Goal: Transaction & Acquisition: Obtain resource

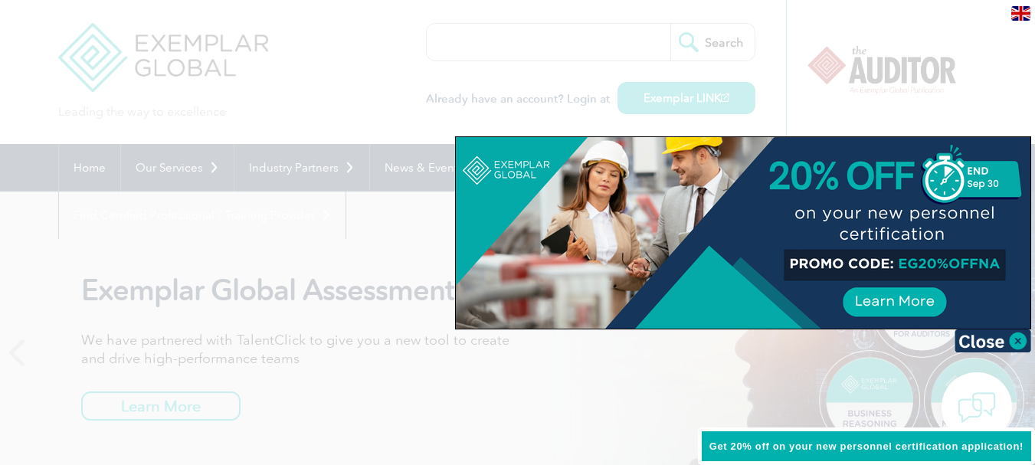
click at [1022, 143] on div at bounding box center [743, 232] width 574 height 191
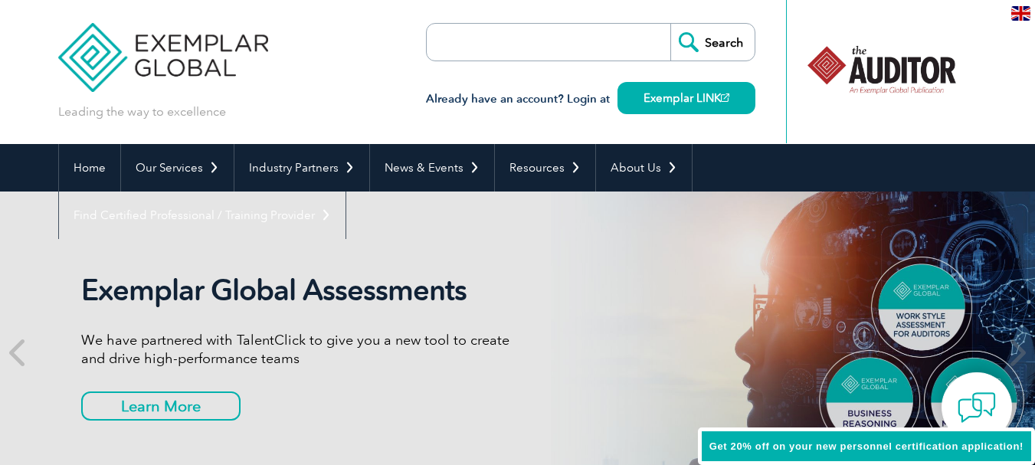
click at [376, 224] on div "Exemplar Global Assessments We have partnered with TalentClick to give you a ne…" at bounding box center [517, 352] width 919 height 322
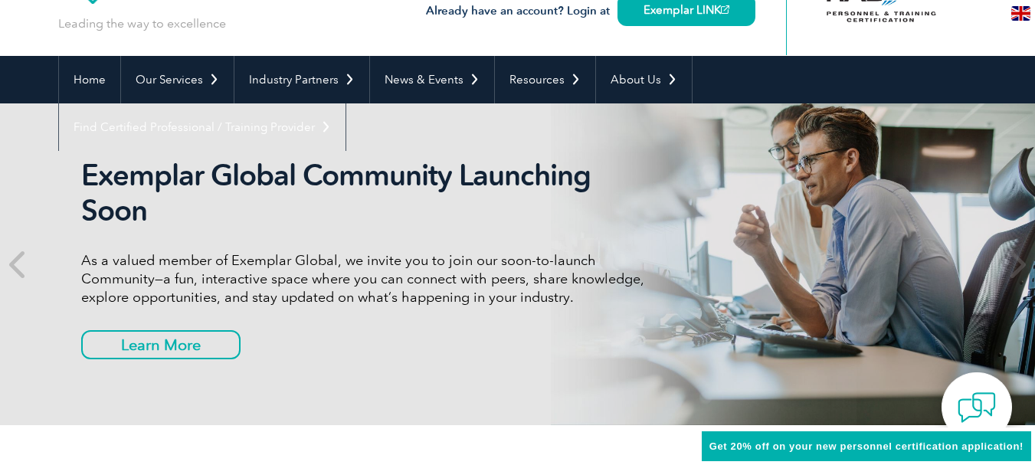
scroll to position [96, 0]
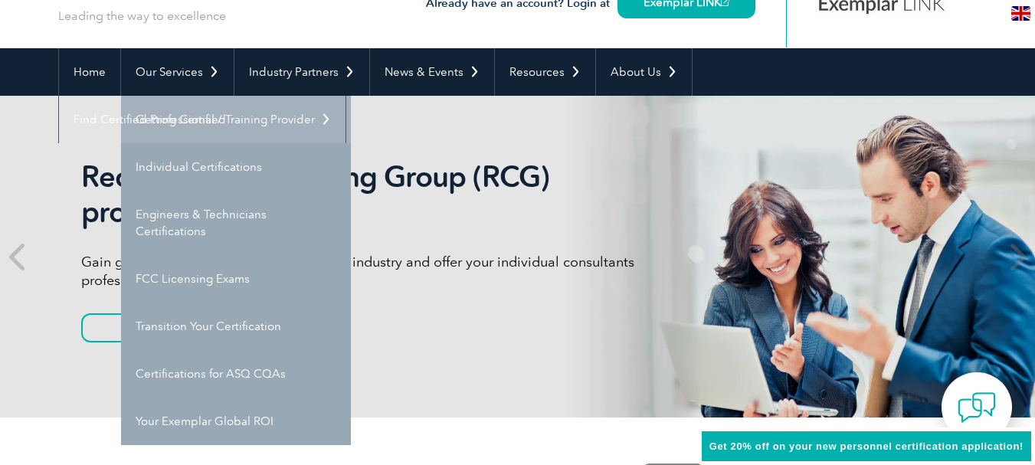
click at [185, 121] on link "Getting Certified" at bounding box center [236, 119] width 230 height 47
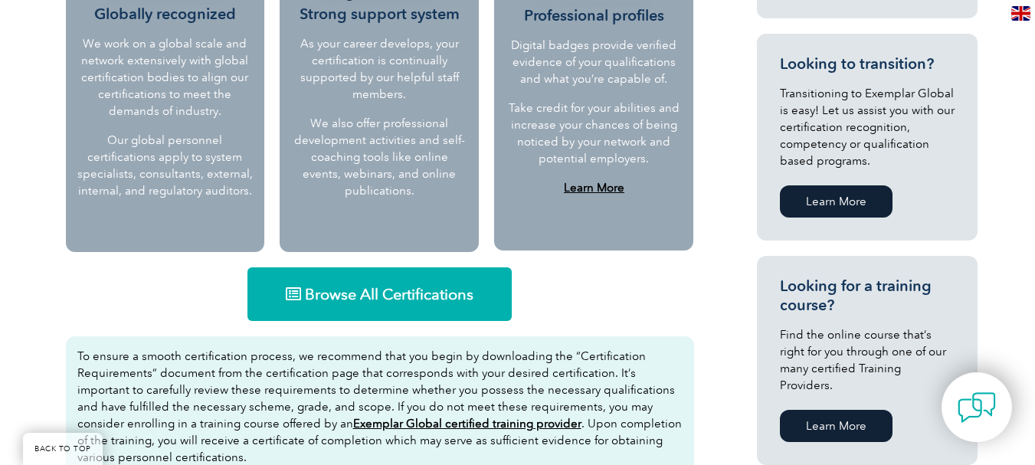
scroll to position [888, 0]
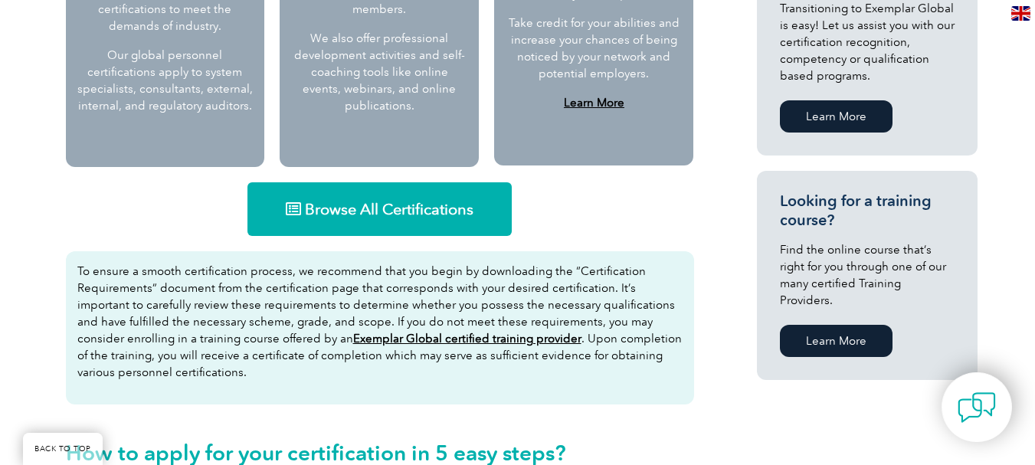
click at [384, 207] on span "Browse All Certifications" at bounding box center [389, 208] width 169 height 15
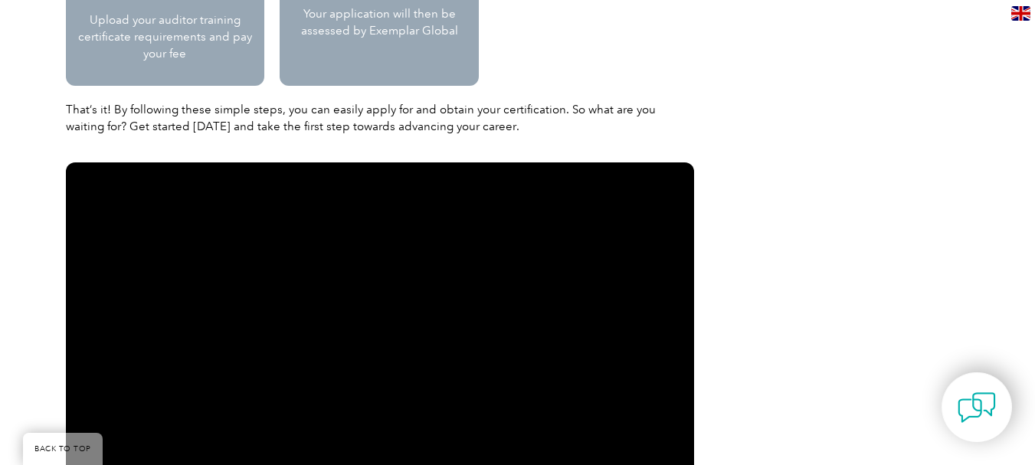
scroll to position [1845, 0]
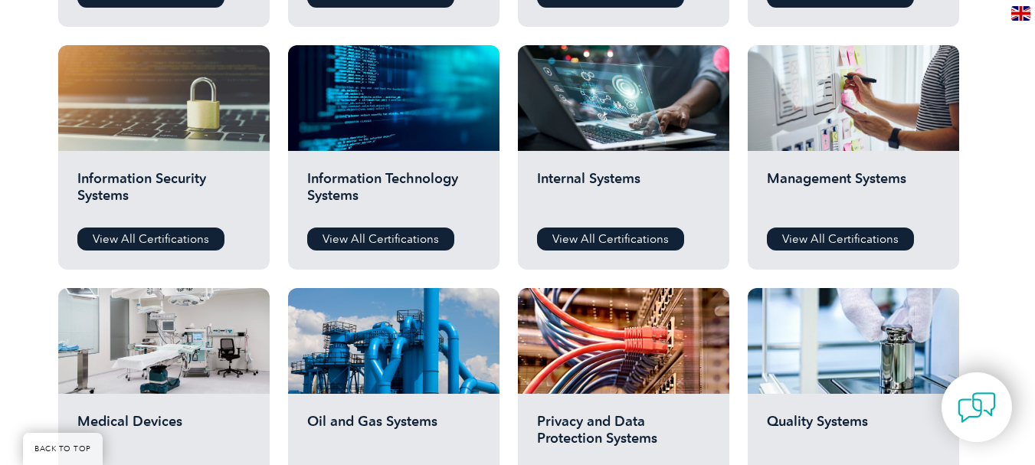
scroll to position [836, 0]
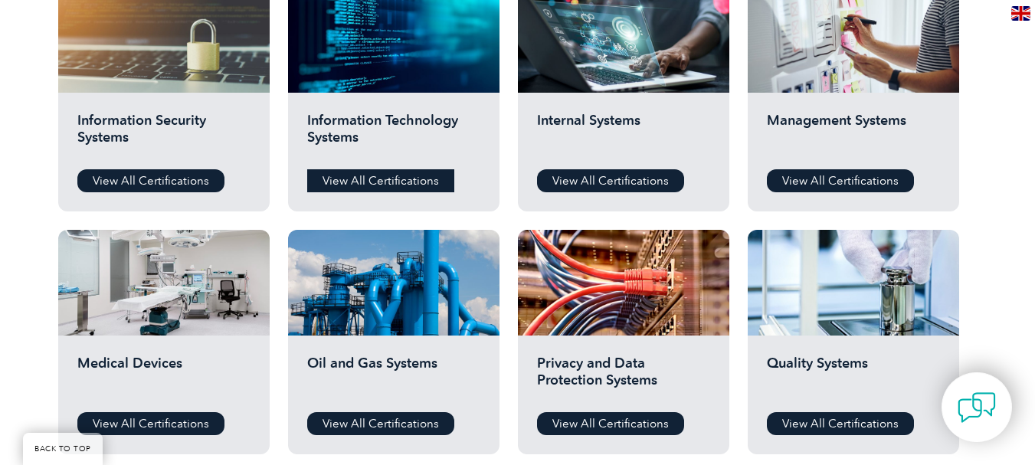
click at [405, 185] on link "View All Certifications" at bounding box center [380, 180] width 147 height 23
click at [838, 181] on link "View All Certifications" at bounding box center [840, 180] width 147 height 23
click at [817, 424] on link "View All Certifications" at bounding box center [840, 423] width 147 height 23
click at [574, 178] on link "View All Certifications" at bounding box center [610, 180] width 147 height 23
click at [394, 417] on link "View All Certifications" at bounding box center [380, 423] width 147 height 23
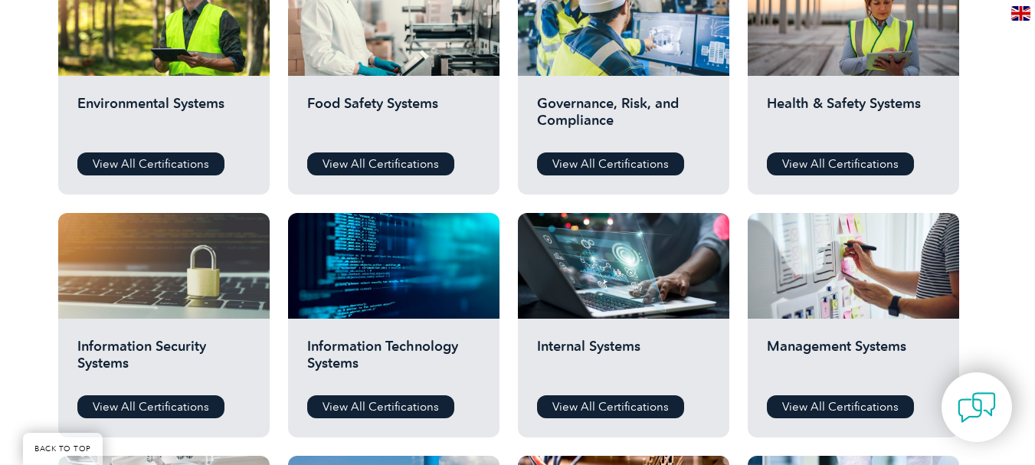
scroll to position [603, 0]
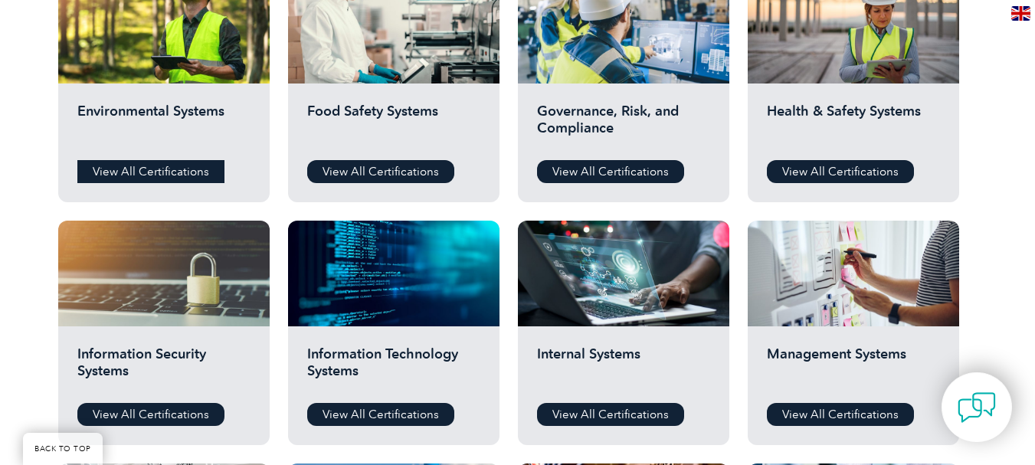
click at [100, 176] on link "View All Certifications" at bounding box center [150, 171] width 147 height 23
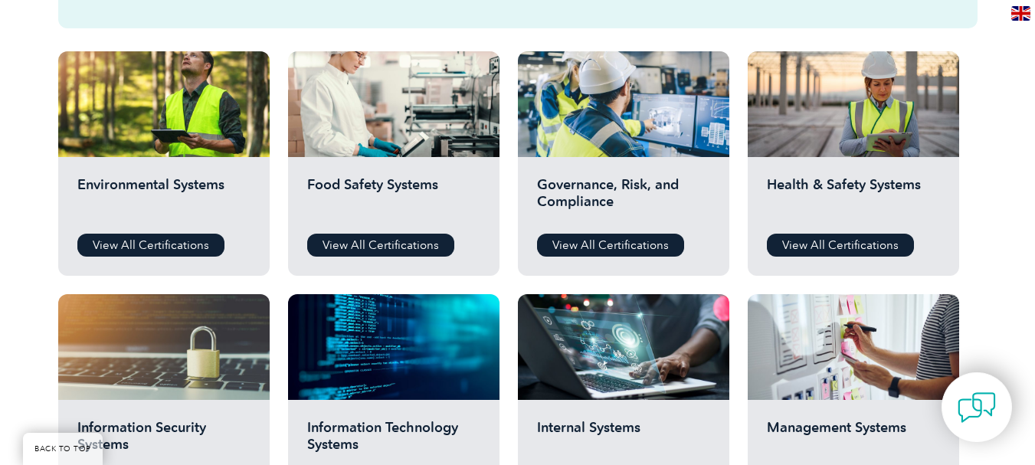
scroll to position [533, 0]
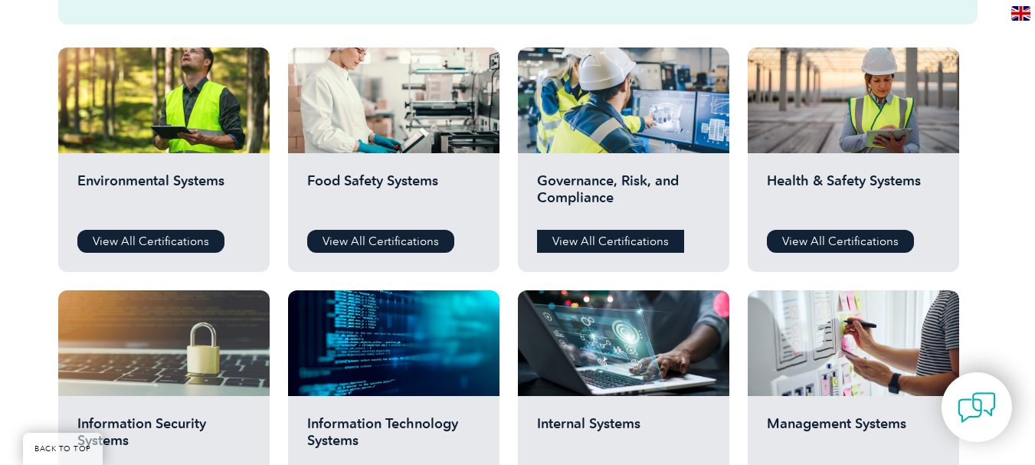
click at [608, 244] on link "View All Certifications" at bounding box center [610, 241] width 147 height 23
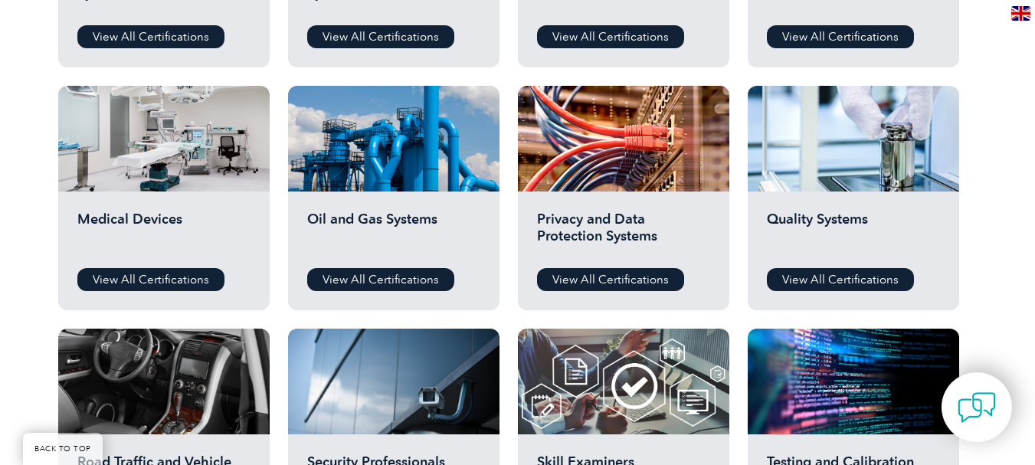
scroll to position [1073, 0]
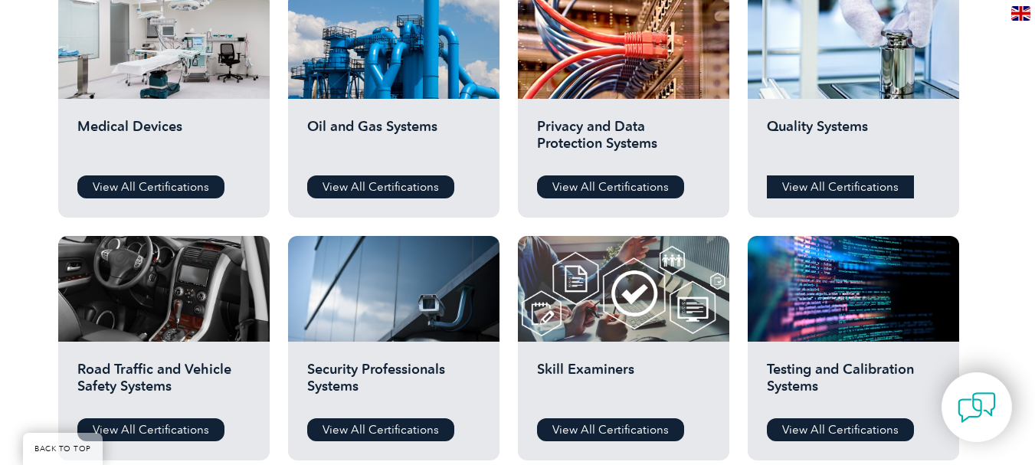
click at [825, 186] on link "View All Certifications" at bounding box center [840, 186] width 147 height 23
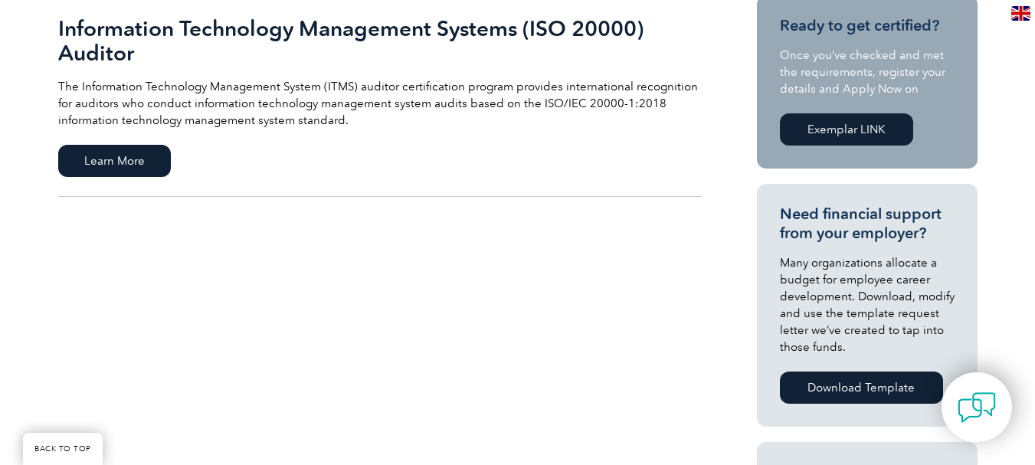
scroll to position [404, 0]
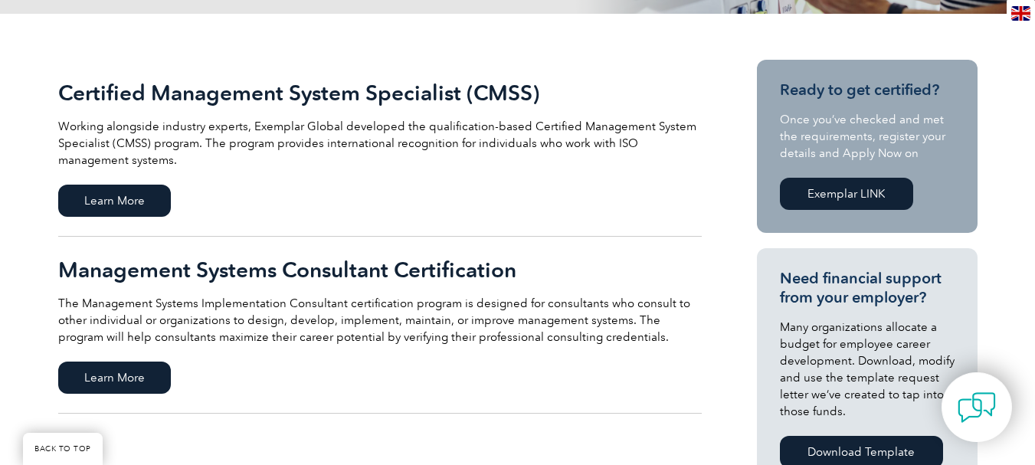
scroll to position [347, 0]
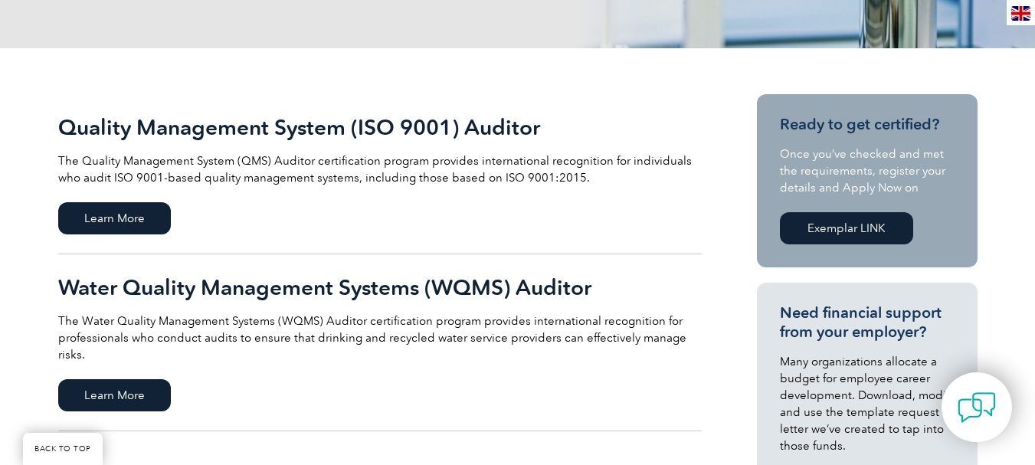
scroll to position [293, 0]
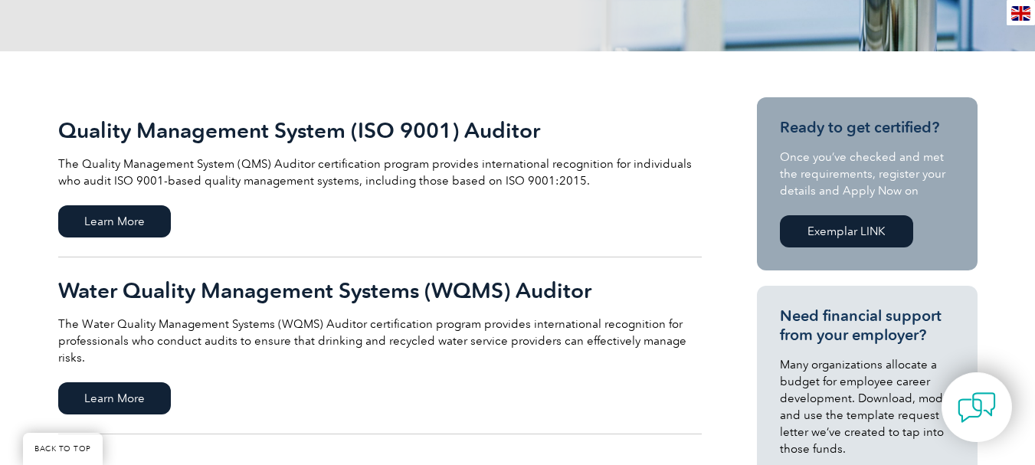
drag, startPoint x: 0, startPoint y: 0, endPoint x: 1046, endPoint y: 116, distance: 1051.9
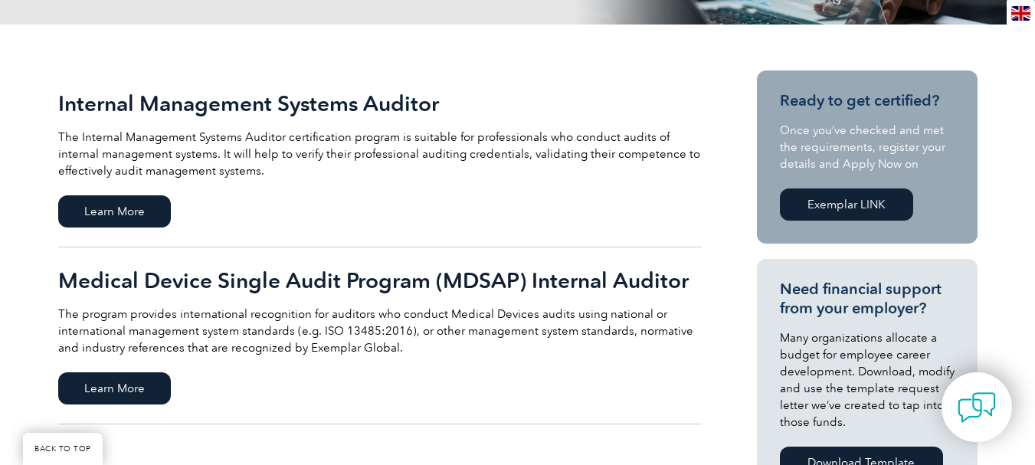
scroll to position [309, 0]
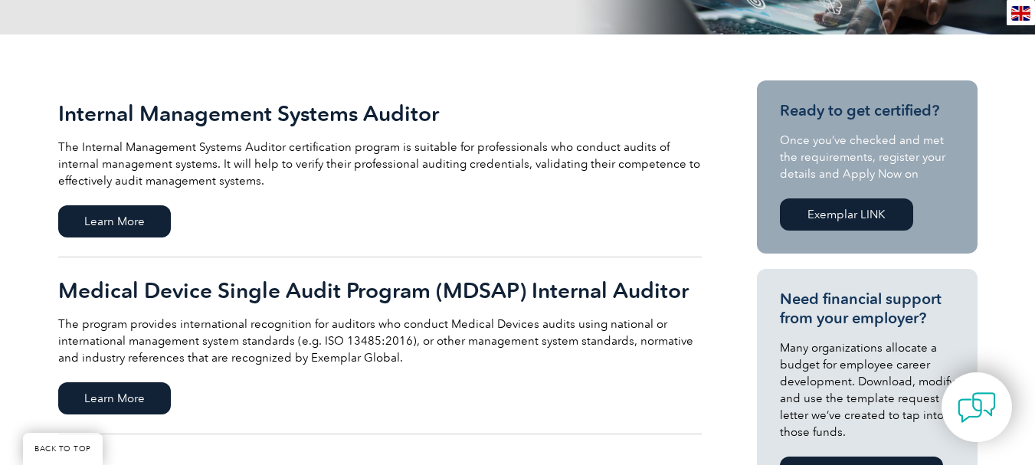
click at [125, 229] on span "Learn More" at bounding box center [114, 221] width 113 height 32
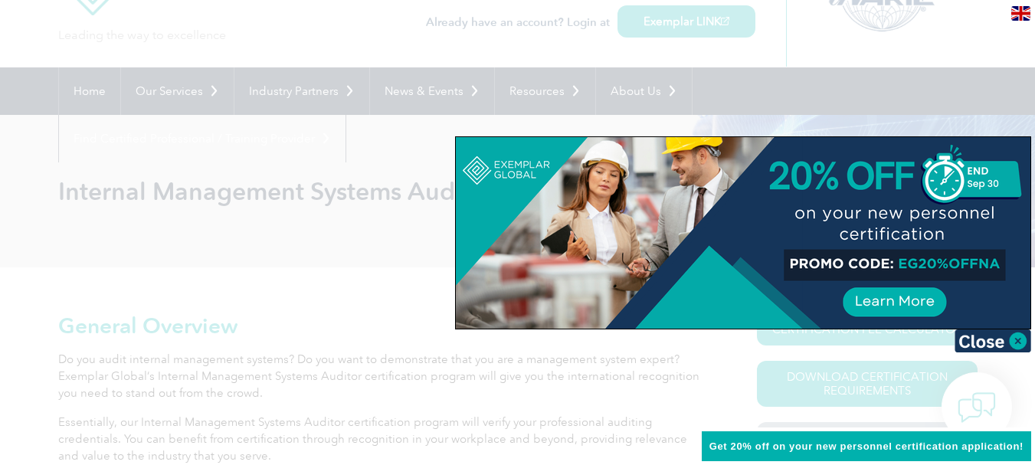
scroll to position [87, 0]
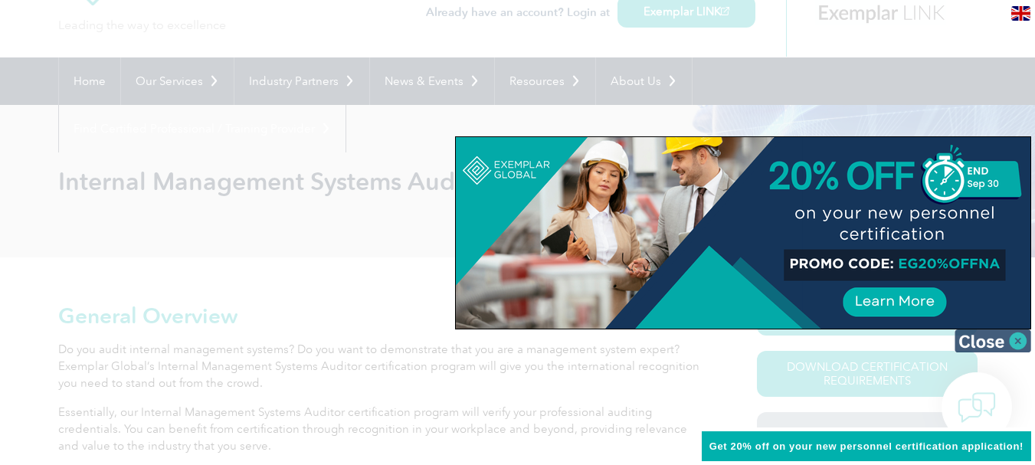
click at [999, 336] on img at bounding box center [992, 340] width 77 height 23
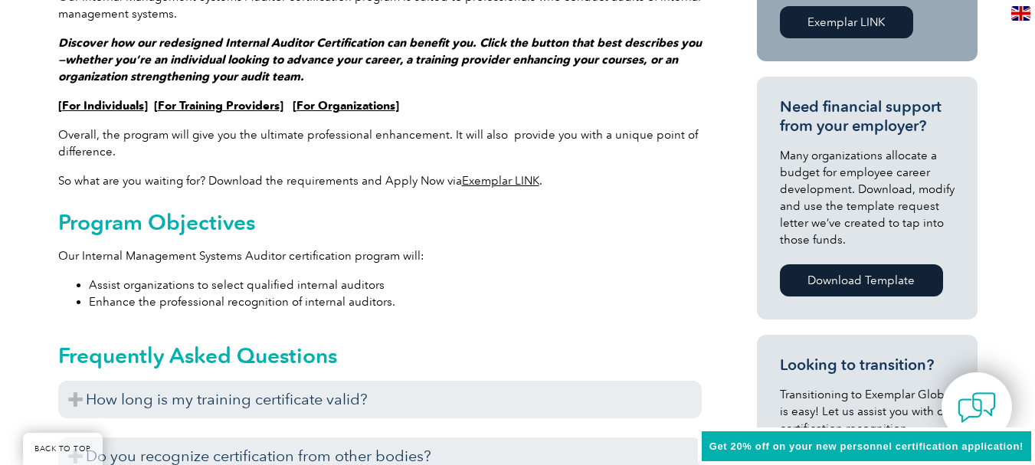
scroll to position [606, 0]
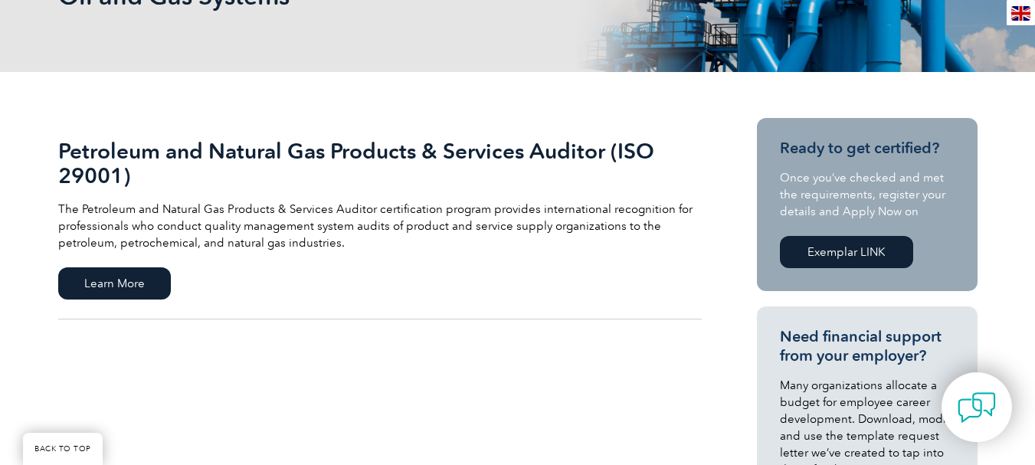
click at [129, 283] on span "Learn More" at bounding box center [114, 283] width 113 height 32
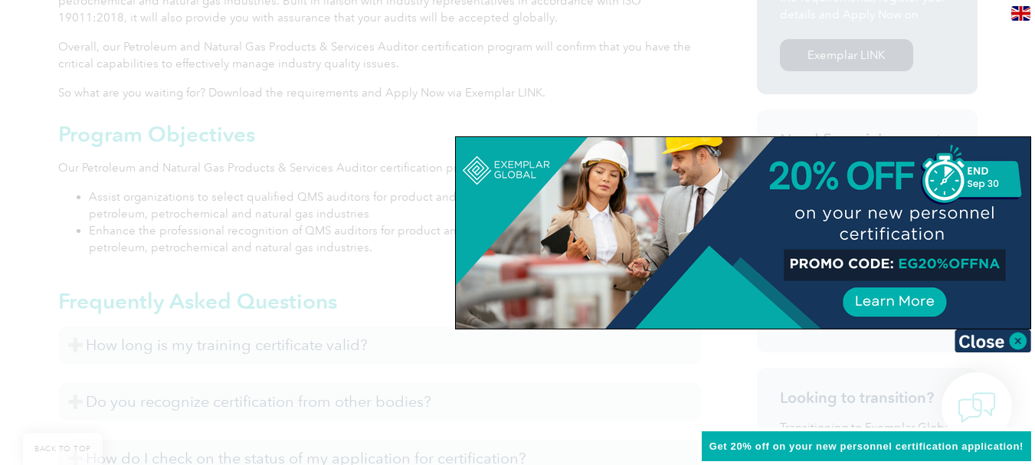
scroll to position [612, 0]
drag, startPoint x: 0, startPoint y: 0, endPoint x: 1046, endPoint y: 172, distance: 1059.5
click at [989, 346] on img at bounding box center [992, 340] width 77 height 23
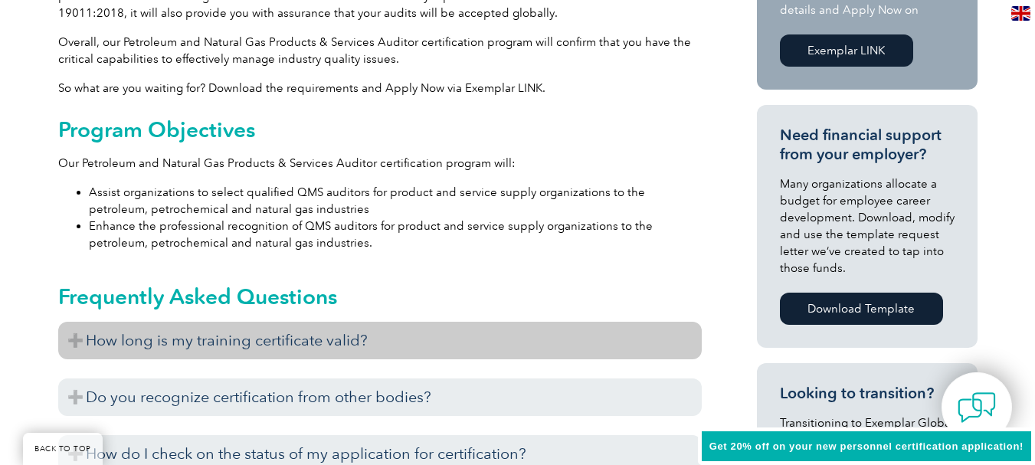
click at [475, 346] on h3 "How long is my training certificate valid?" at bounding box center [379, 341] width 643 height 38
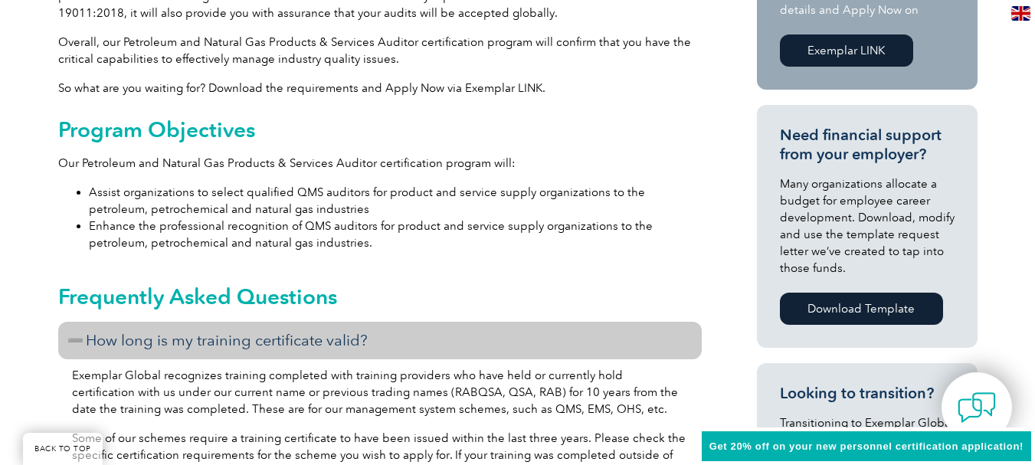
click at [475, 346] on h3 "How long is my training certificate valid?" at bounding box center [379, 341] width 643 height 38
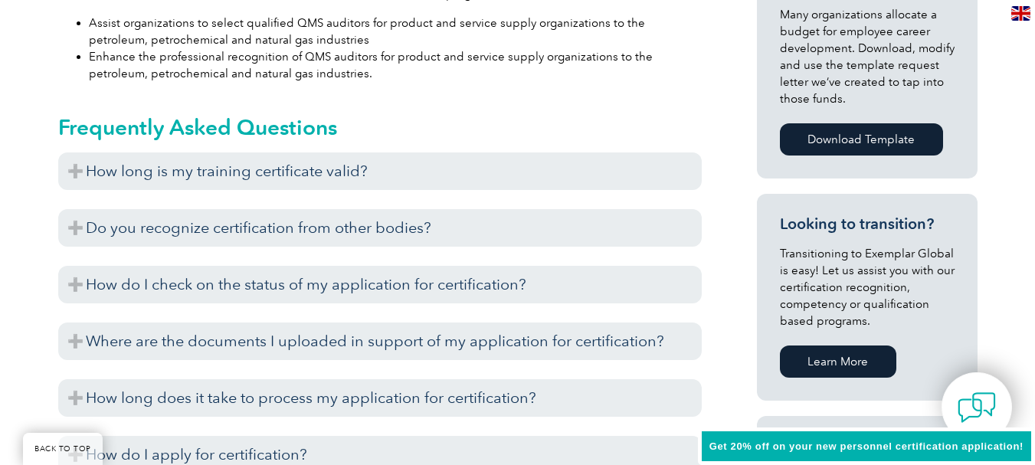
scroll to position [805, 0]
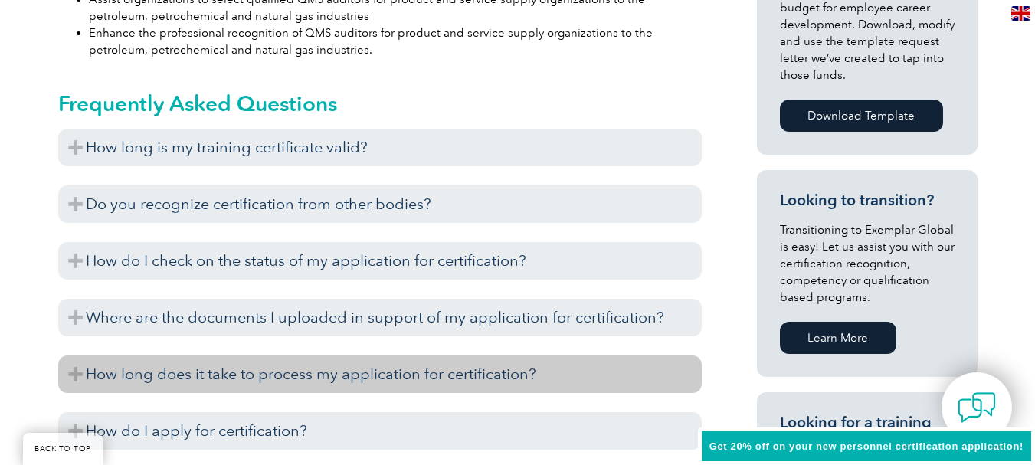
click at [292, 383] on h3 "How long does it take to process my application for certification?" at bounding box center [379, 374] width 643 height 38
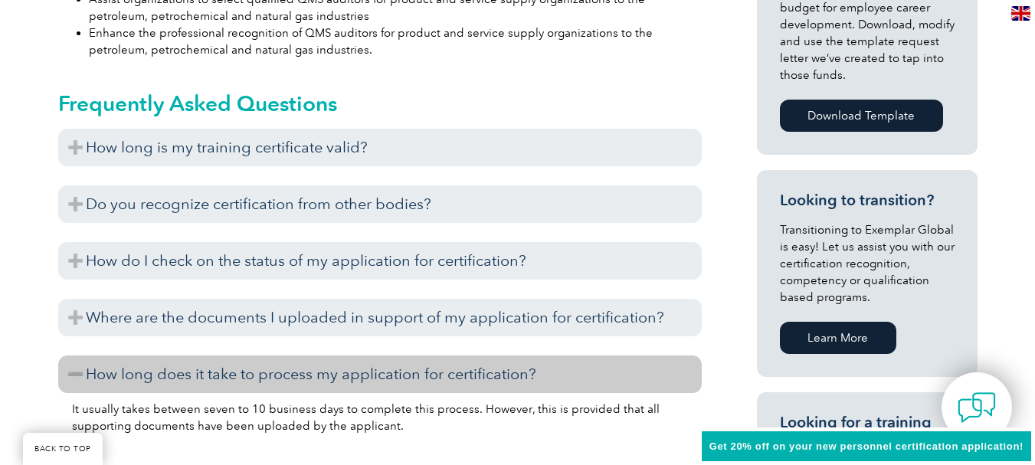
click at [292, 383] on h3 "How long does it take to process my application for certification?" at bounding box center [379, 374] width 643 height 38
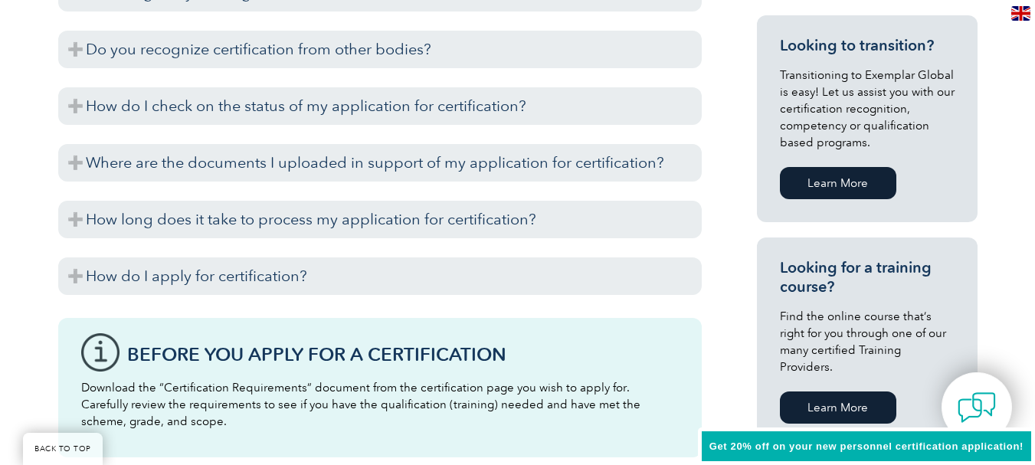
scroll to position [965, 0]
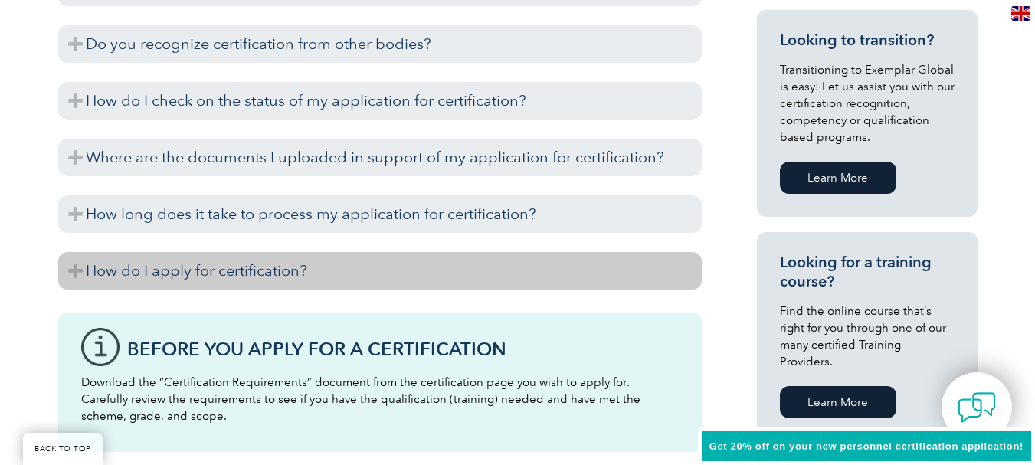
click at [225, 274] on h3 "How do I apply for certification?" at bounding box center [379, 271] width 643 height 38
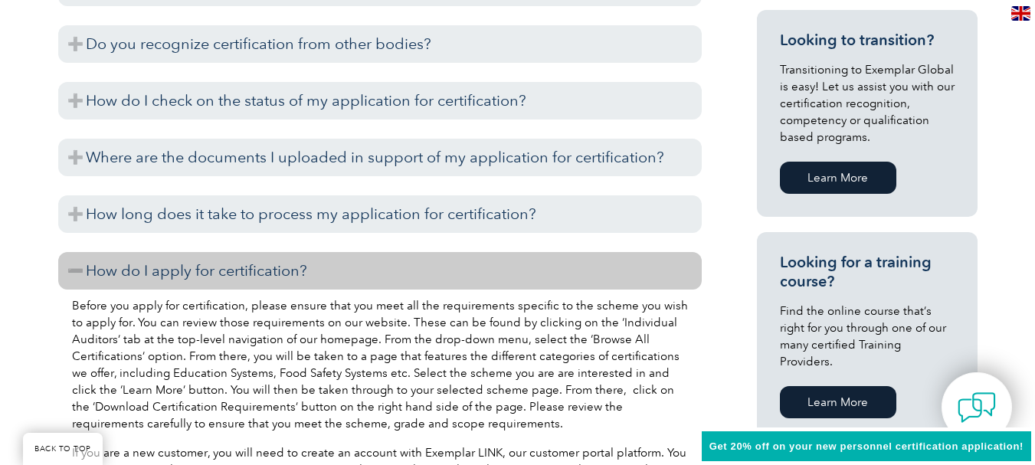
click at [225, 274] on h3 "How do I apply for certification?" at bounding box center [379, 271] width 643 height 38
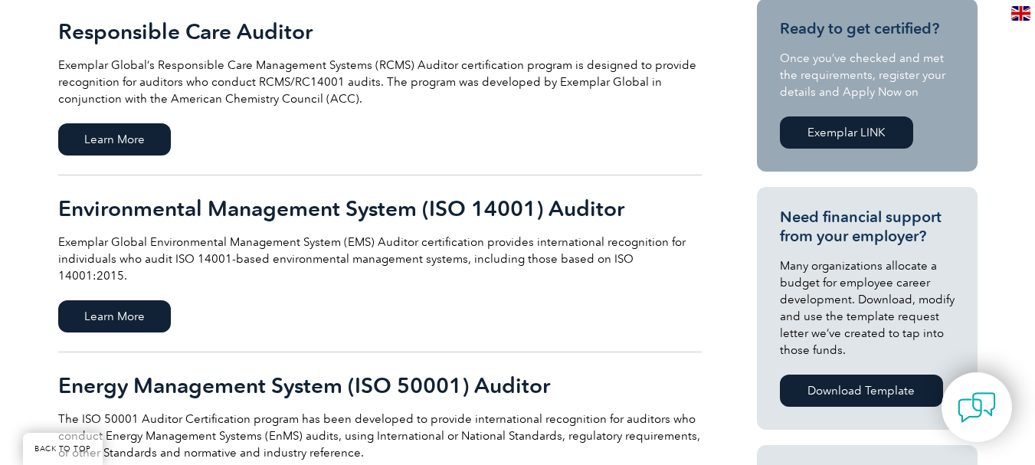
scroll to position [422, 0]
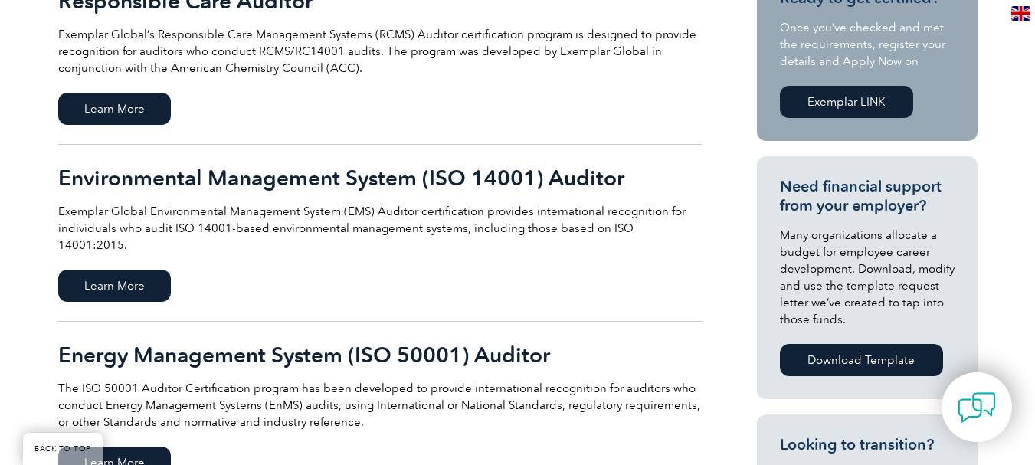
drag, startPoint x: 1046, startPoint y: 60, endPoint x: 1042, endPoint y: 155, distance: 95.0
click at [126, 270] on span "Learn More" at bounding box center [114, 286] width 113 height 32
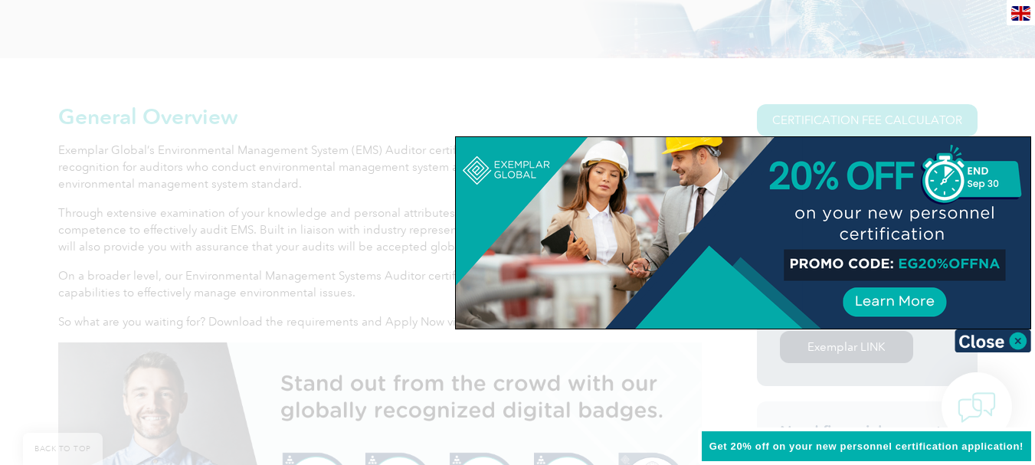
scroll to position [320, 0]
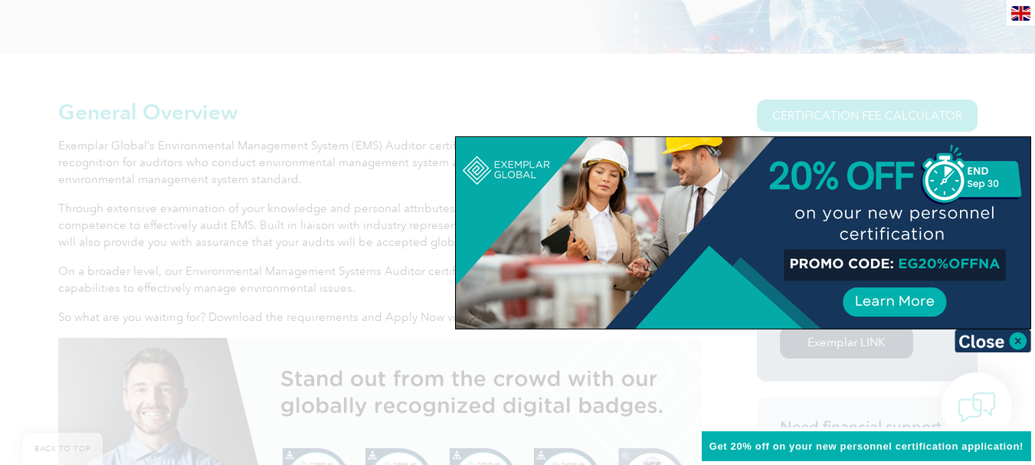
click at [995, 337] on img at bounding box center [992, 340] width 77 height 23
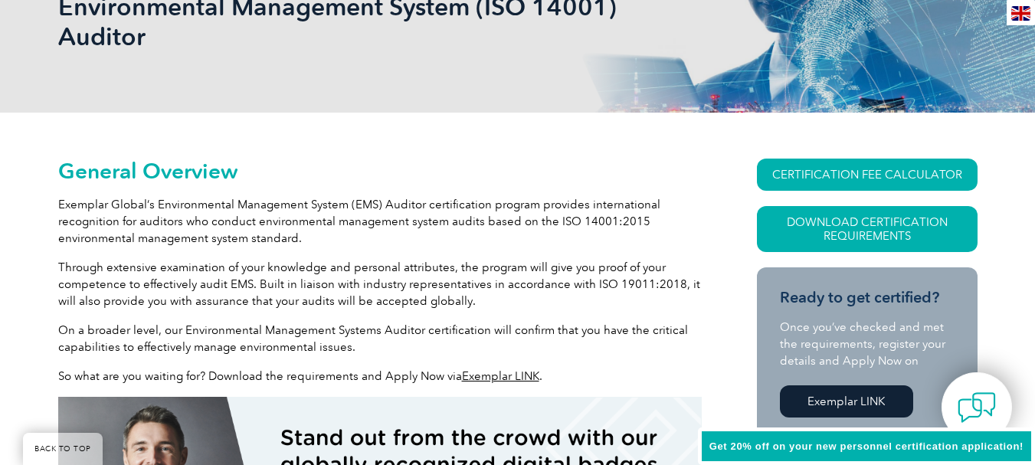
scroll to position [286, 0]
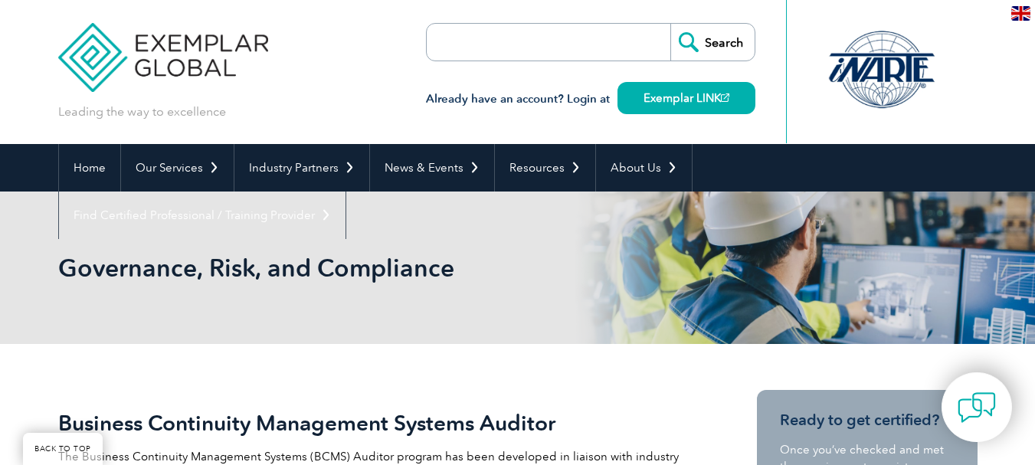
scroll to position [408, 0]
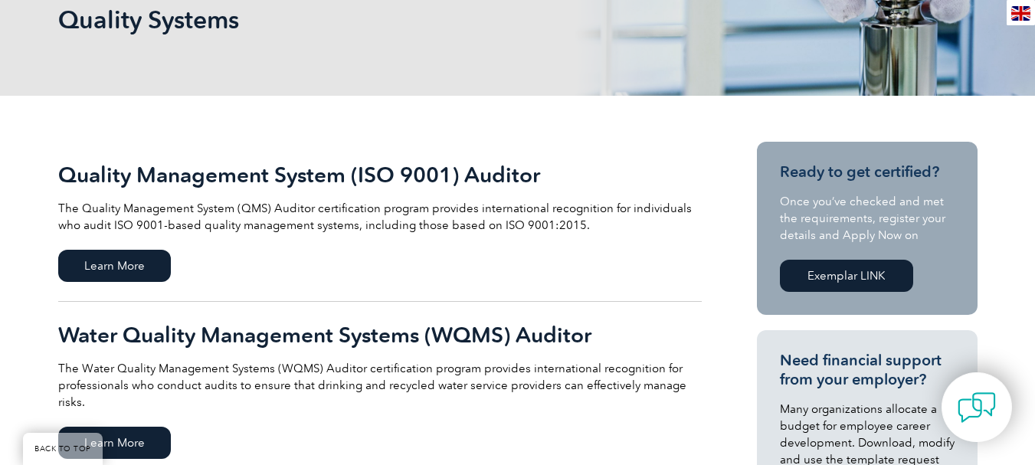
scroll to position [272, 0]
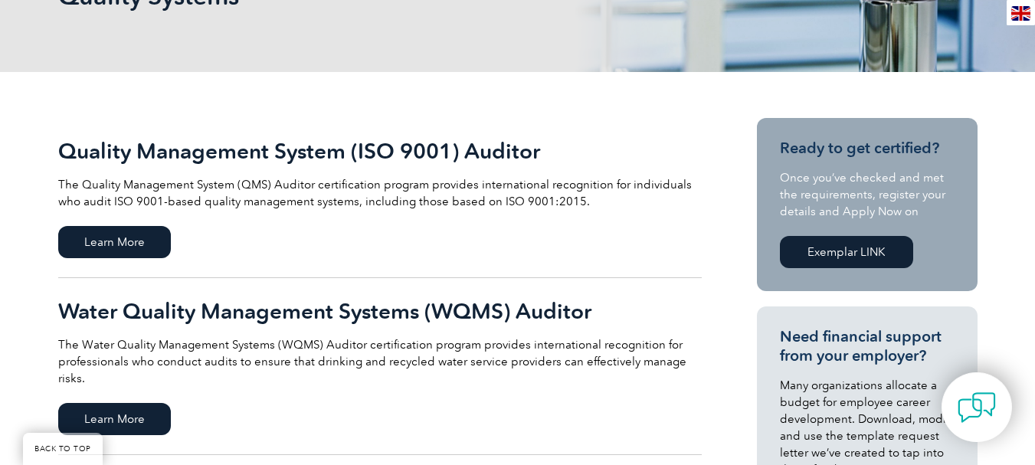
drag, startPoint x: 1046, startPoint y: 70, endPoint x: 1046, endPoint y: 132, distance: 61.3
click at [110, 238] on span "Learn More" at bounding box center [114, 242] width 113 height 32
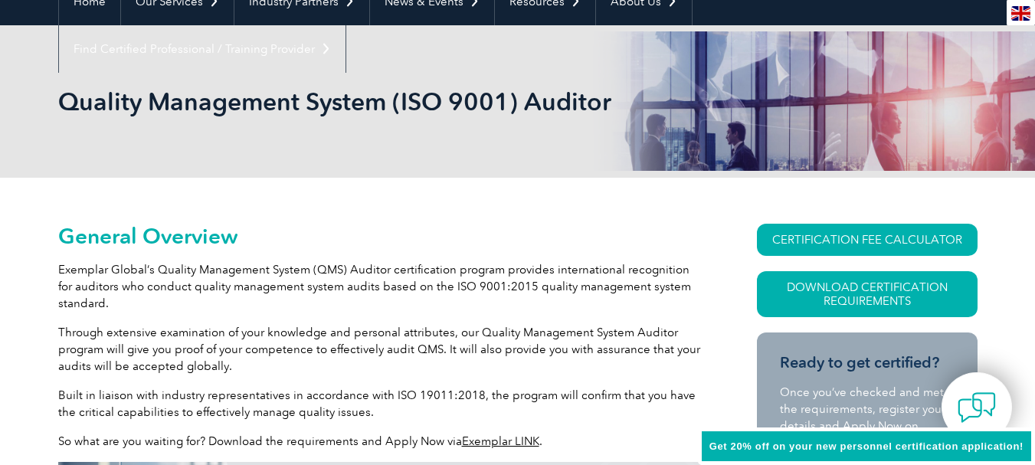
drag, startPoint x: 1046, startPoint y: 51, endPoint x: 1046, endPoint y: 83, distance: 31.4
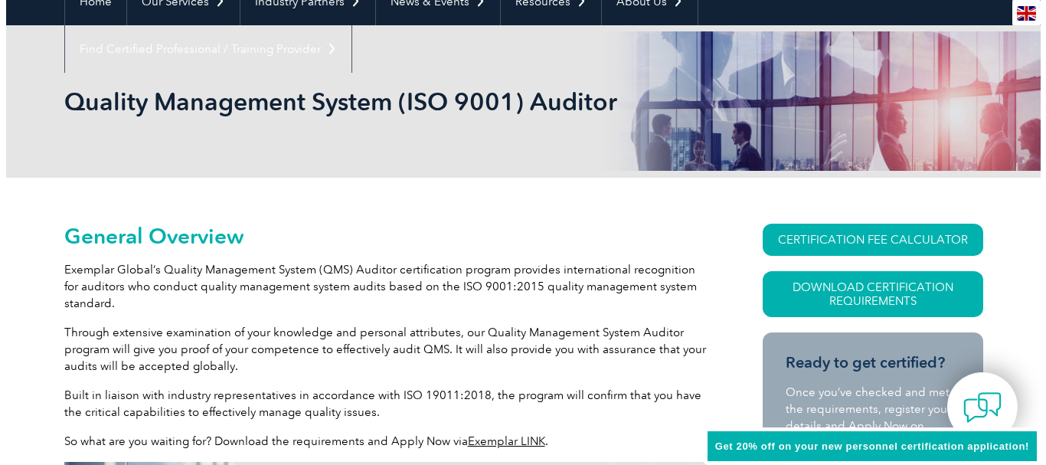
scroll to position [200, 0]
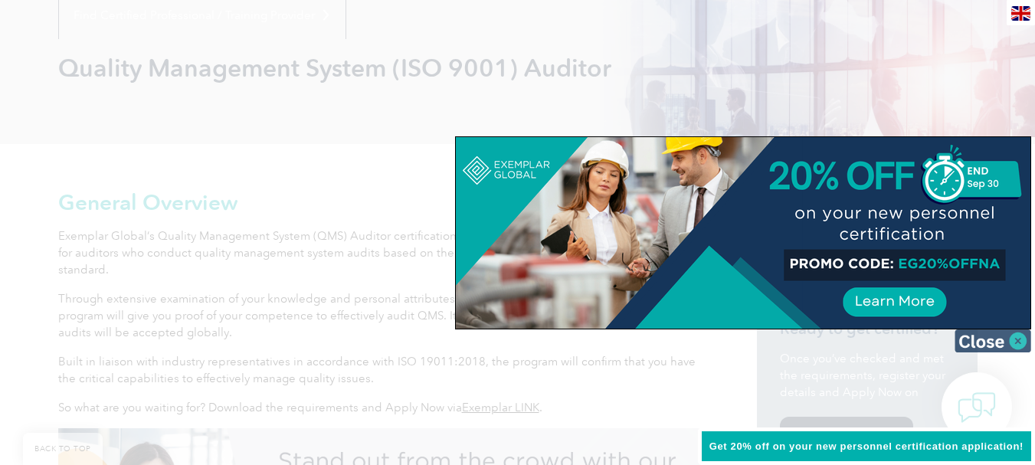
click at [983, 342] on img at bounding box center [992, 340] width 77 height 23
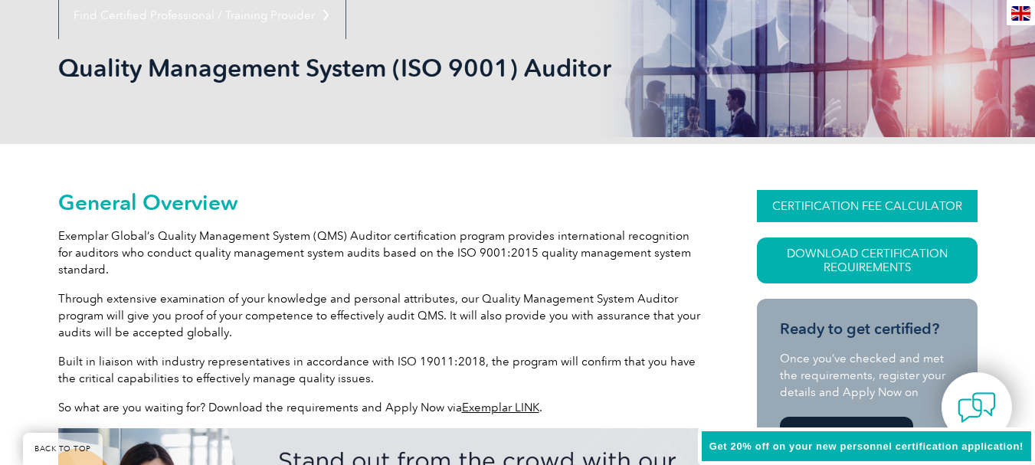
click at [829, 207] on link "CERTIFICATION FEE CALCULATOR" at bounding box center [867, 206] width 221 height 32
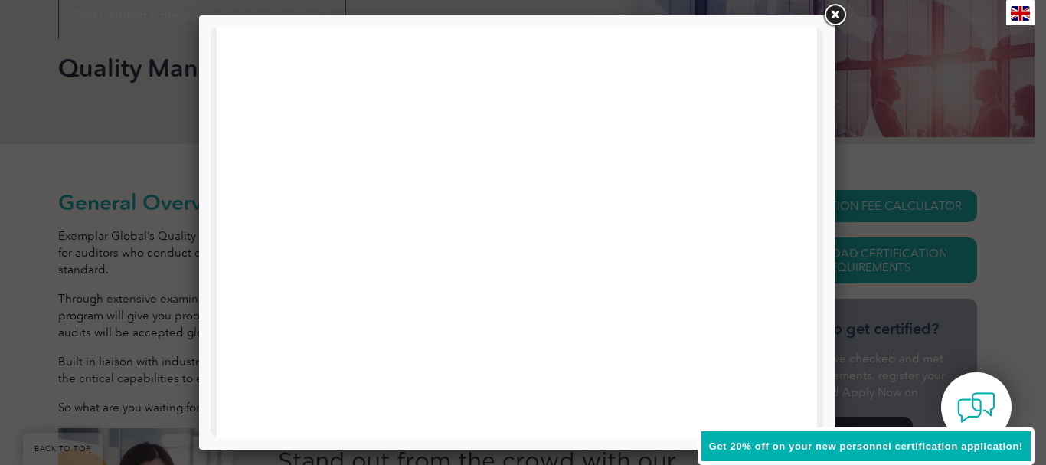
scroll to position [779, 0]
drag, startPoint x: 812, startPoint y: 298, endPoint x: 1049, endPoint y: 280, distance: 237.3
click at [839, 11] on link at bounding box center [835, 16] width 28 height 28
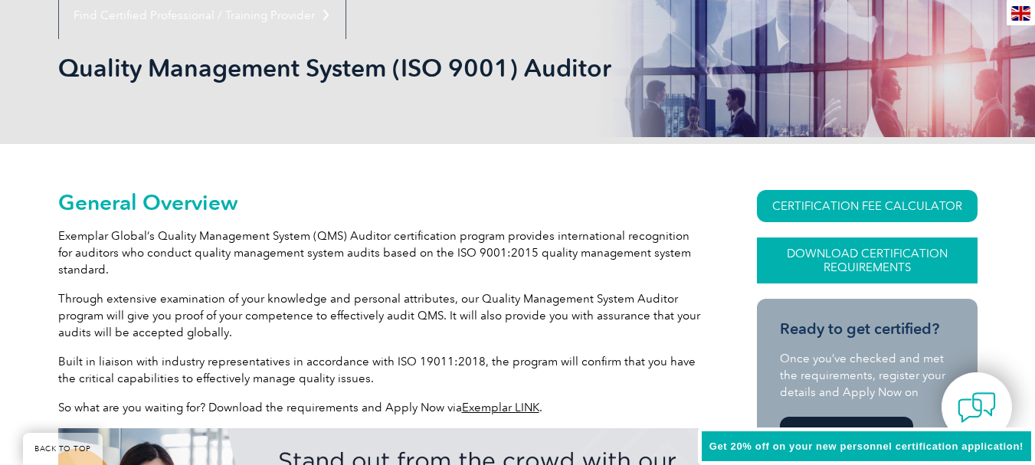
click at [849, 261] on link "Download Certification Requirements" at bounding box center [867, 260] width 221 height 46
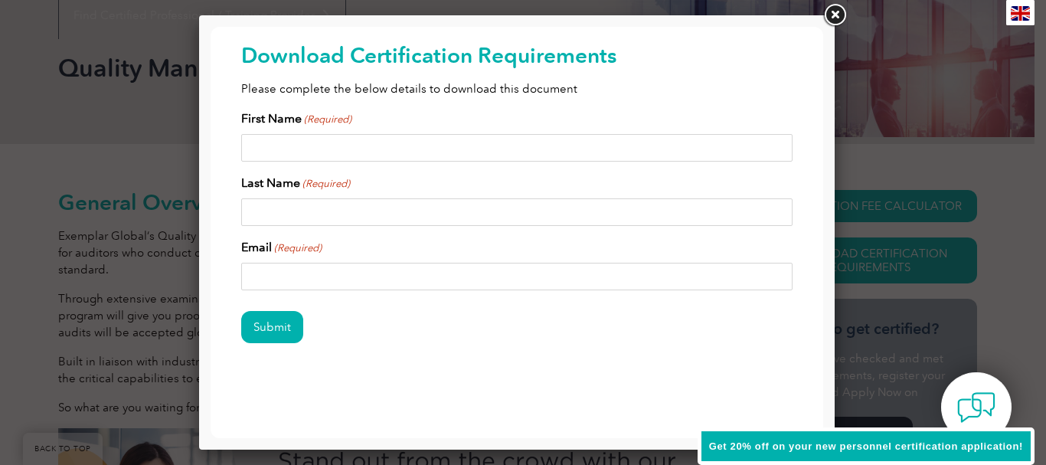
scroll to position [0, 0]
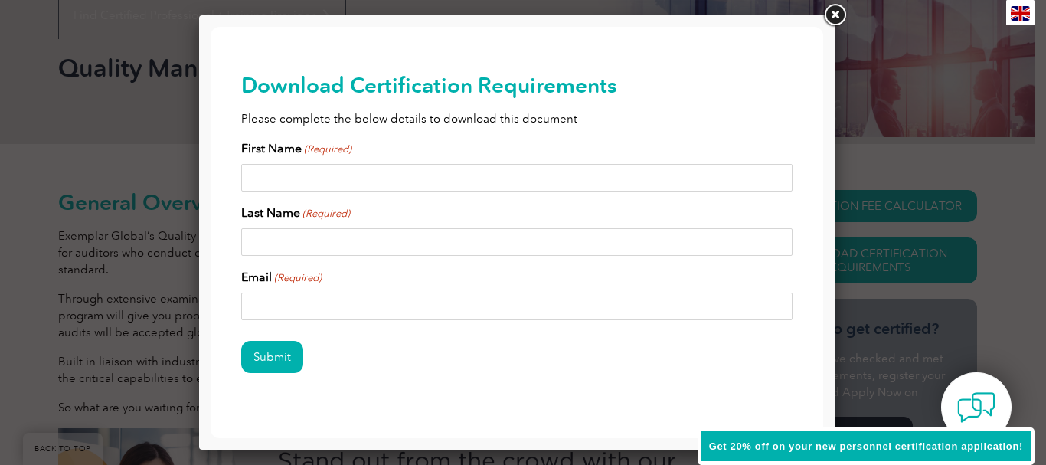
click at [263, 185] on input "First Name (Required)" at bounding box center [516, 178] width 551 height 28
type input "Ahmad"
type input "a"
type input "Ahmad"
type input "yusufta2024@gmail.com"
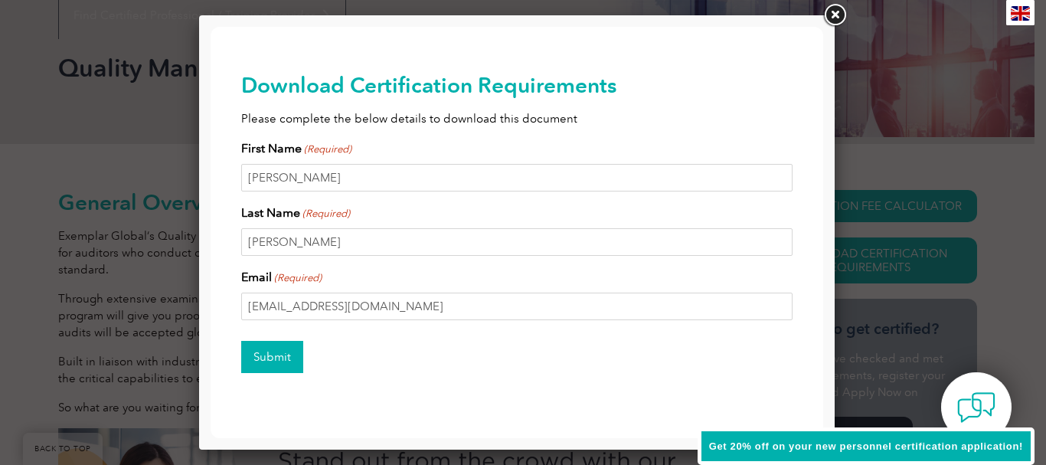
click at [264, 361] on input "Submit" at bounding box center [272, 357] width 62 height 32
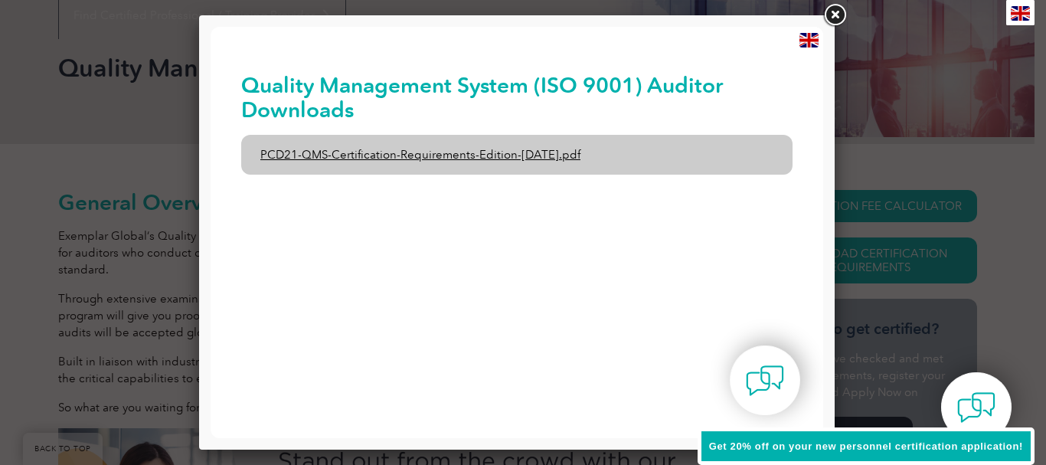
click at [462, 152] on link "PCD21-QMS-Certification-Requirements-Edition-2-April-2022.pdf" at bounding box center [516, 155] width 551 height 40
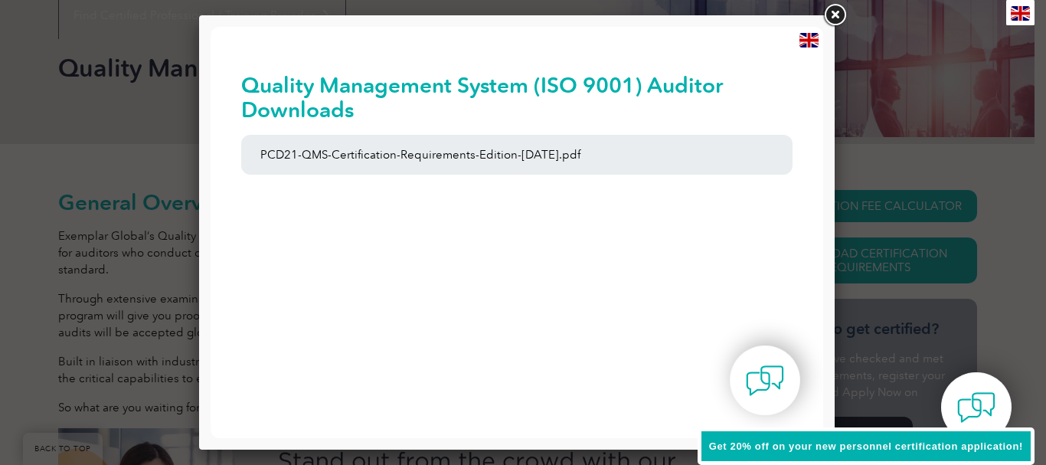
click at [838, 14] on link at bounding box center [835, 16] width 28 height 28
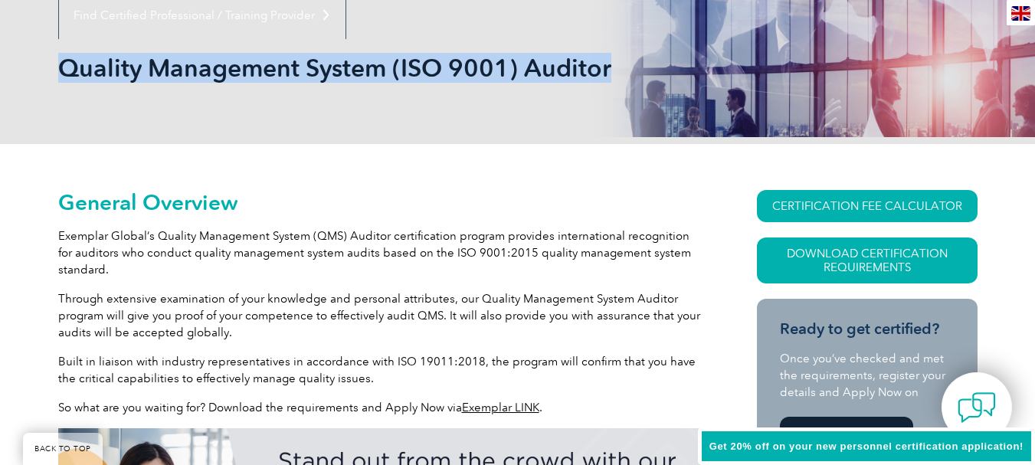
drag, startPoint x: 57, startPoint y: 73, endPoint x: 618, endPoint y: 67, distance: 560.7
click at [618, 67] on h1 "Quality Management System (ISO 9001) Auditor" at bounding box center [352, 68] width 588 height 30
copy h1 "Quality Management System (ISO 9001) Auditor"
